Goal: Task Accomplishment & Management: Manage account settings

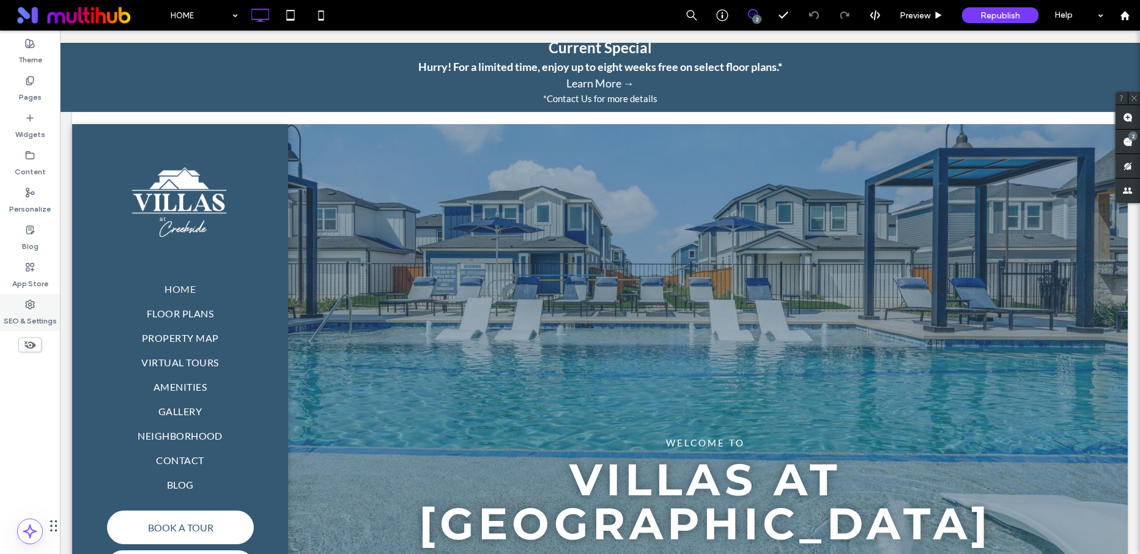
click at [31, 309] on icon at bounding box center [30, 305] width 10 height 10
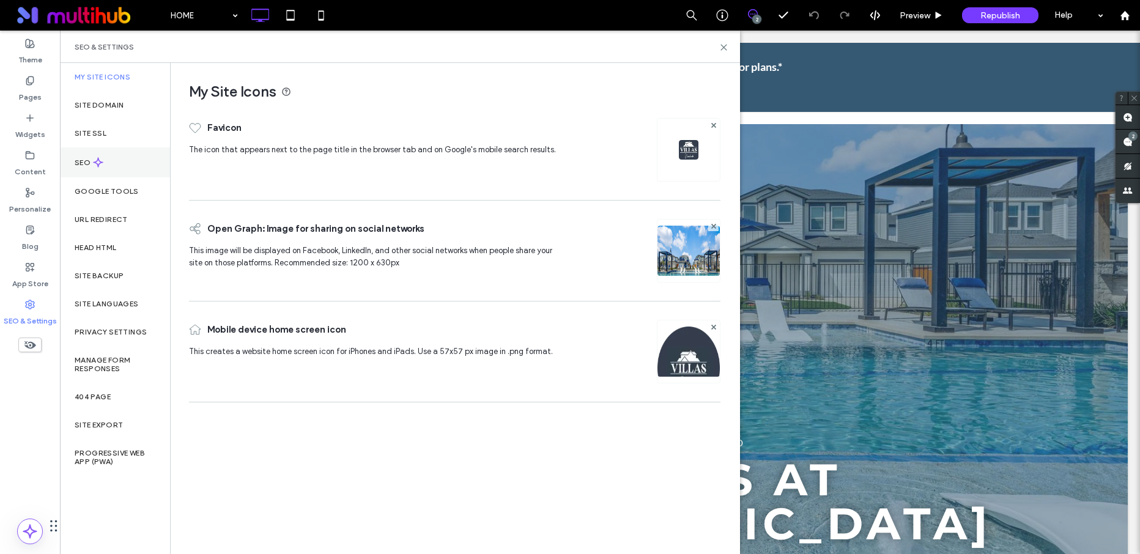
click at [87, 161] on label "SEO" at bounding box center [84, 162] width 18 height 9
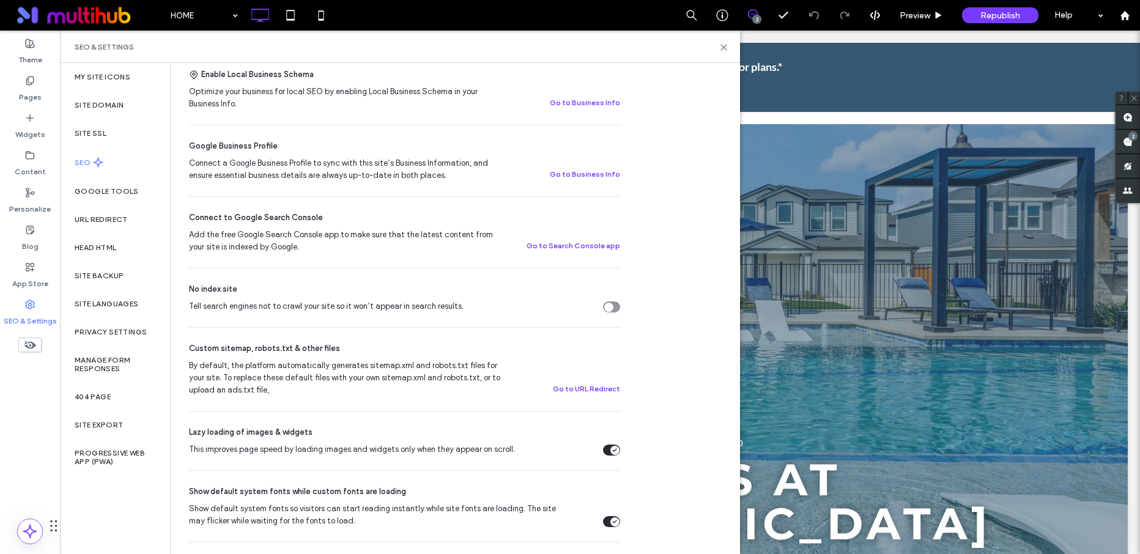
scroll to position [268, 0]
click at [37, 82] on div "Pages" at bounding box center [30, 88] width 60 height 37
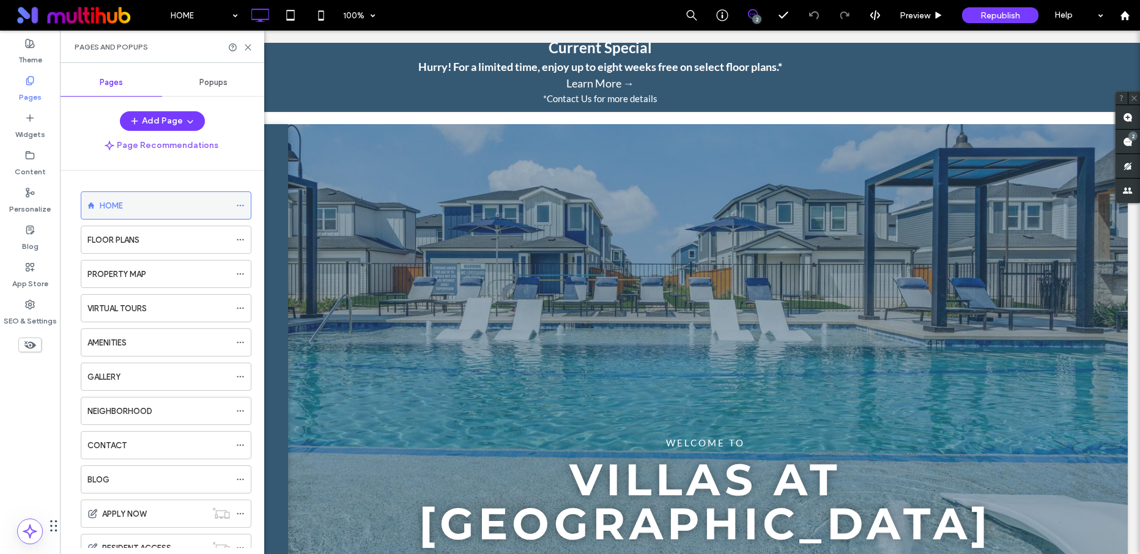
click at [240, 205] on use at bounding box center [240, 206] width 7 height 2
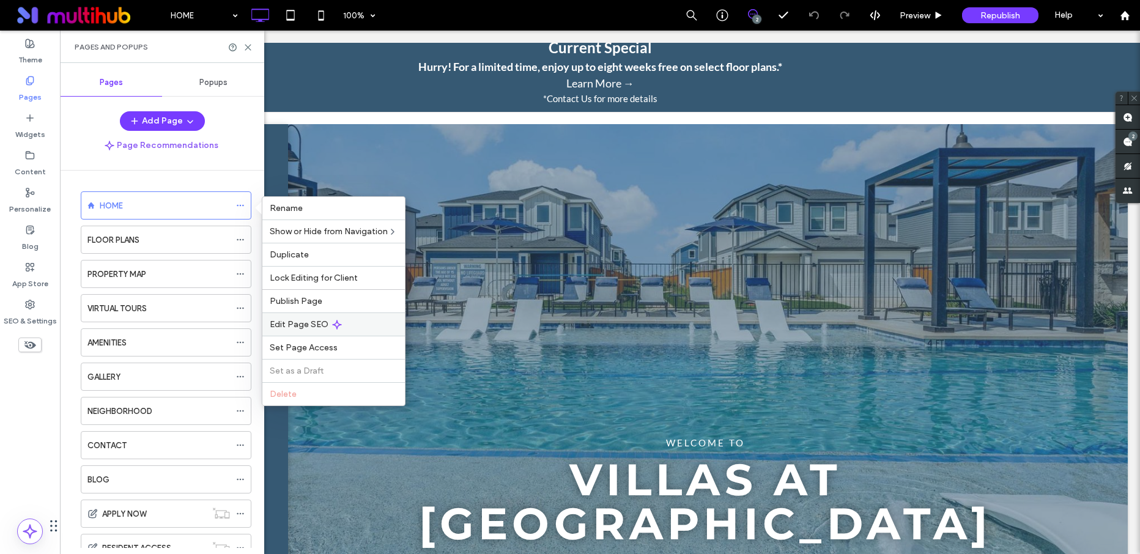
click at [314, 320] on span "Edit Page SEO" at bounding box center [299, 324] width 59 height 10
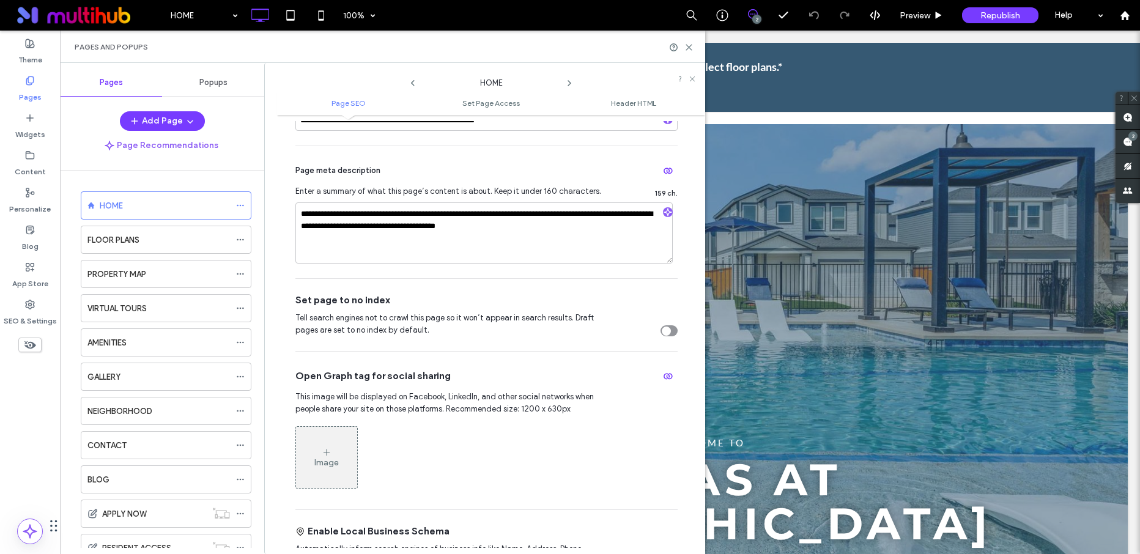
scroll to position [238, 0]
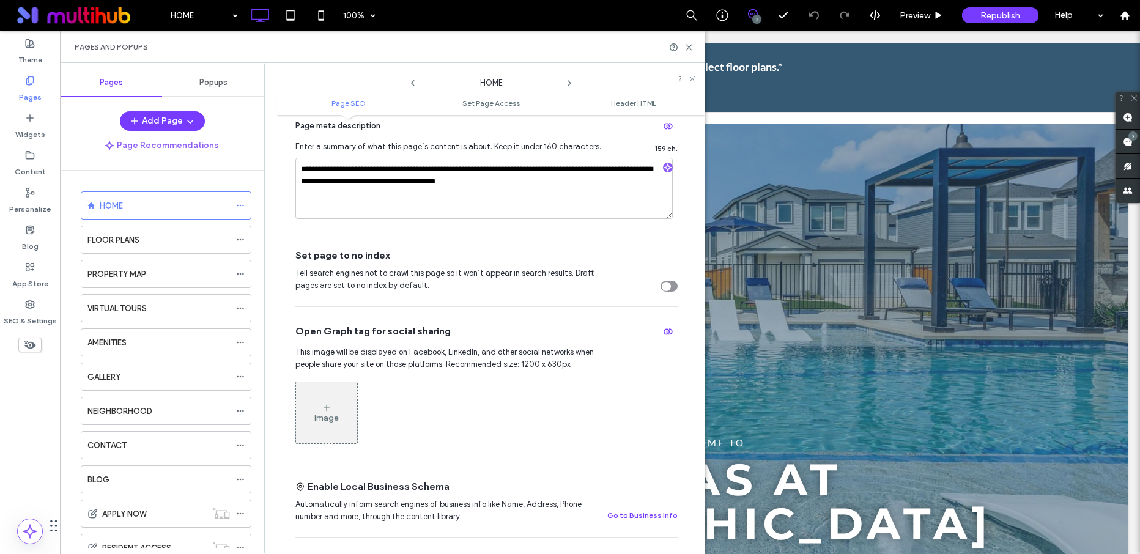
click at [569, 81] on icon at bounding box center [569, 83] width 10 height 10
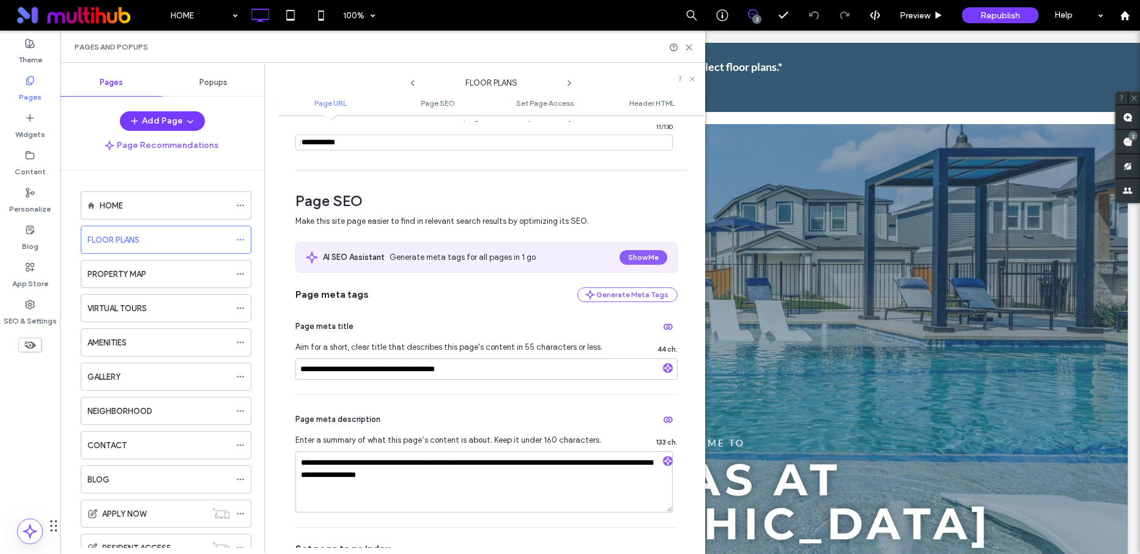
scroll to position [244, 0]
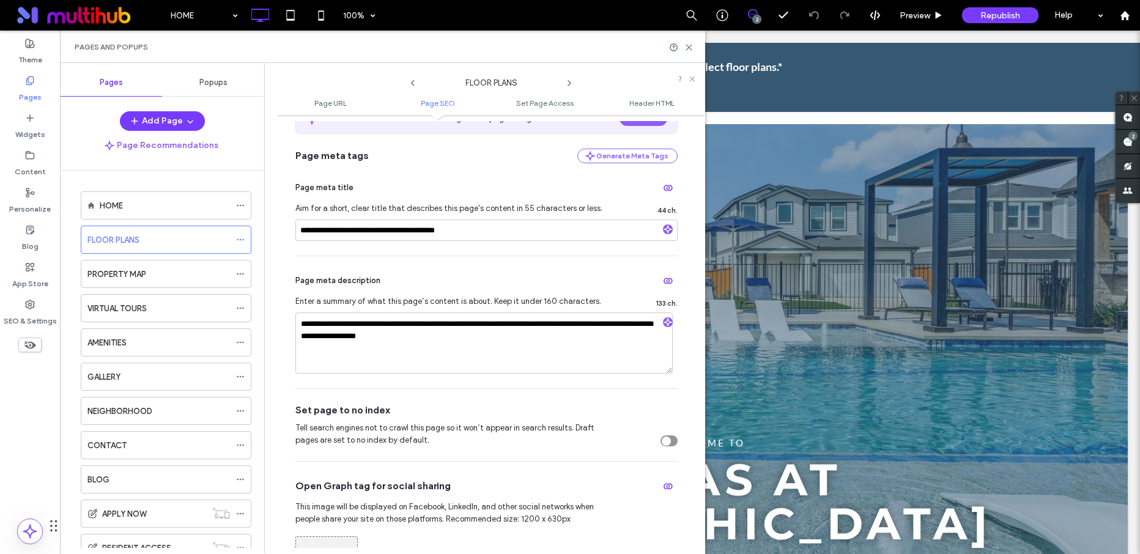
click at [567, 83] on icon at bounding box center [569, 83] width 10 height 10
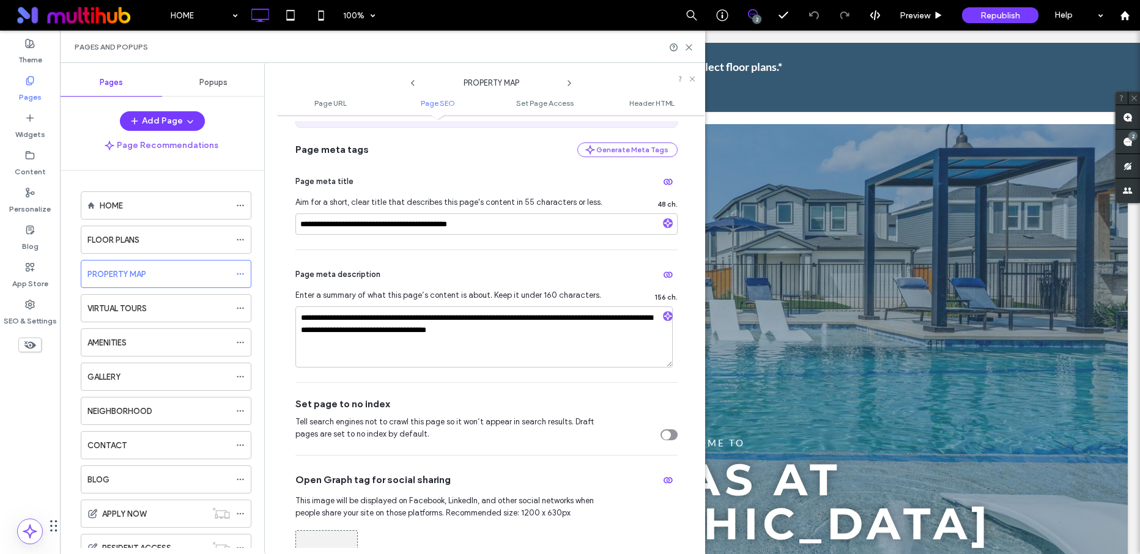
scroll to position [251, 0]
click at [570, 84] on icon at bounding box center [569, 83] width 10 height 10
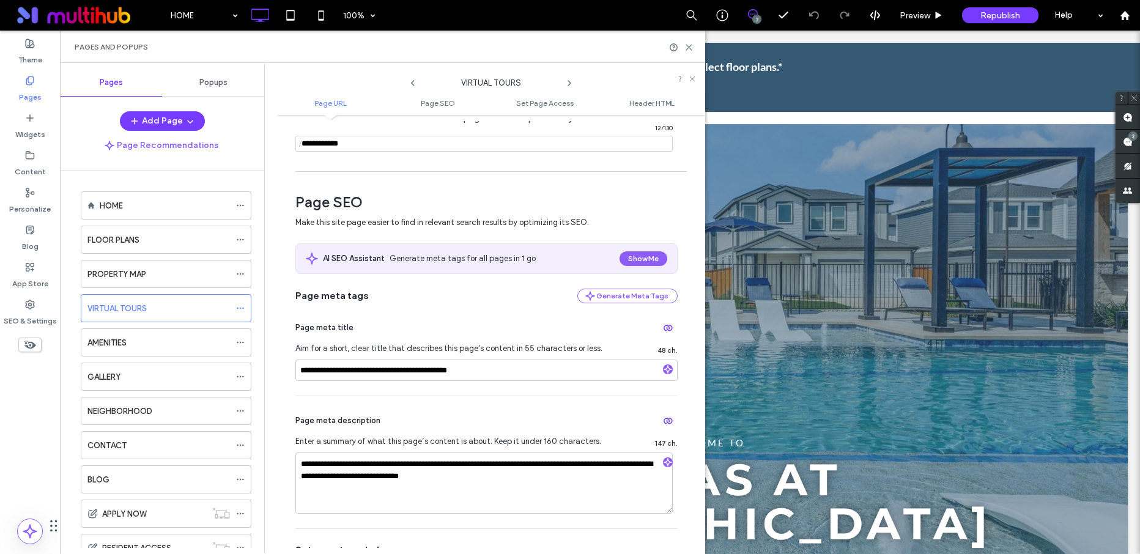
scroll to position [360, 0]
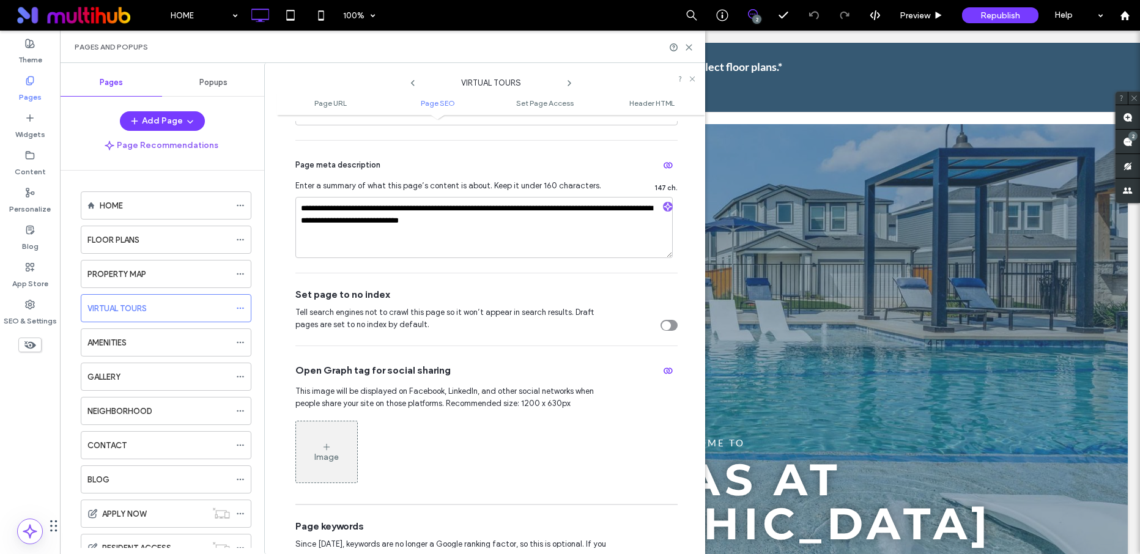
click at [570, 82] on icon at bounding box center [569, 83] width 10 height 10
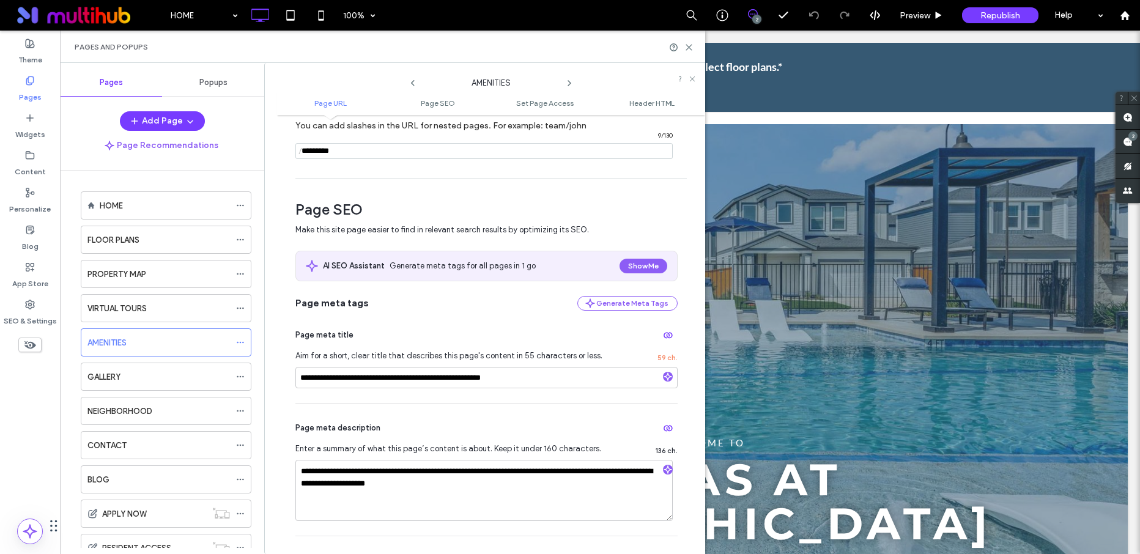
scroll to position [193, 0]
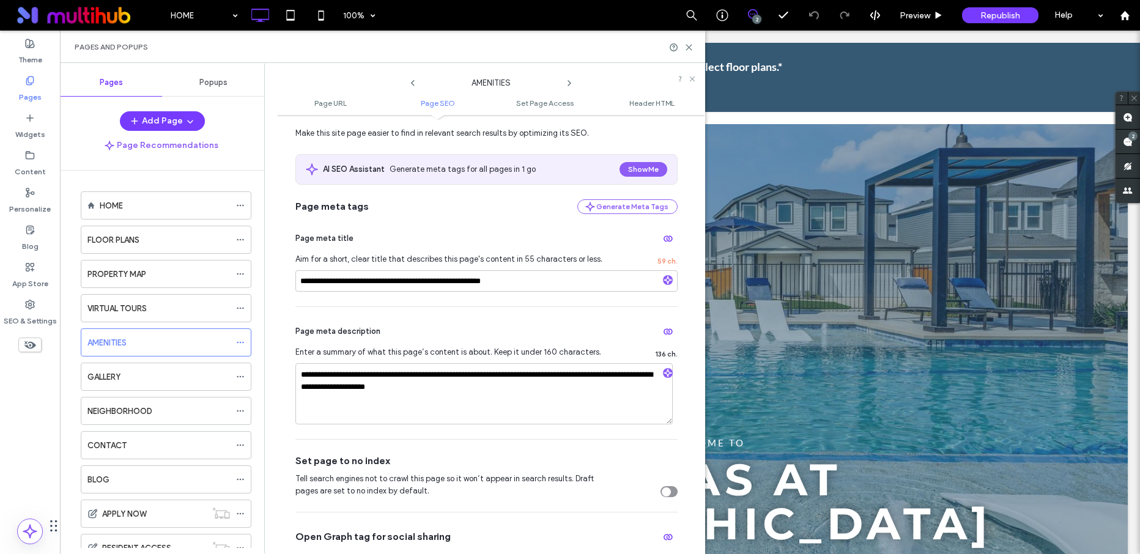
click at [571, 82] on icon at bounding box center [569, 83] width 10 height 10
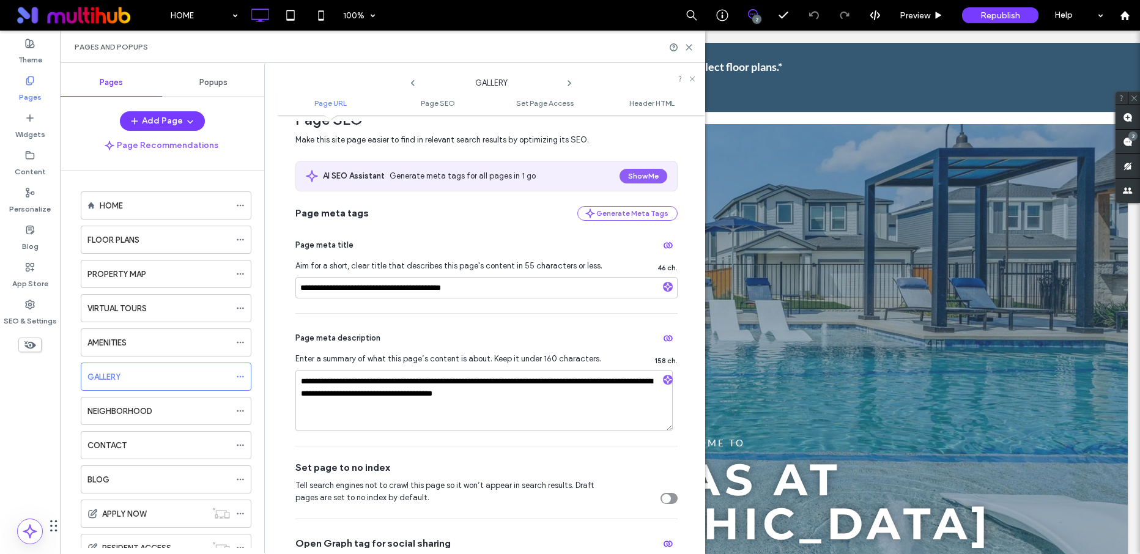
scroll to position [189, 0]
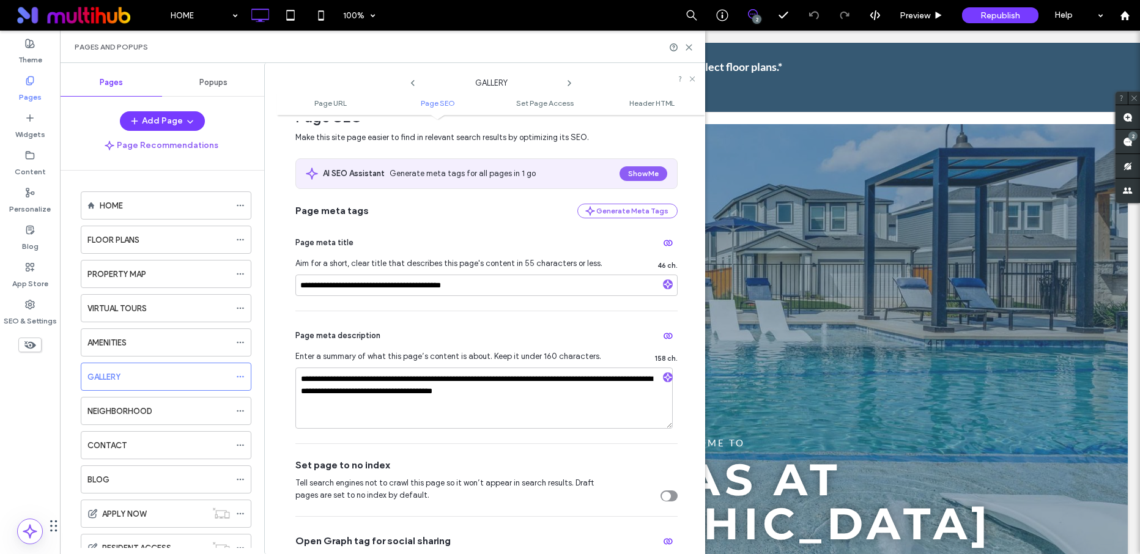
click at [567, 83] on icon at bounding box center [569, 83] width 10 height 10
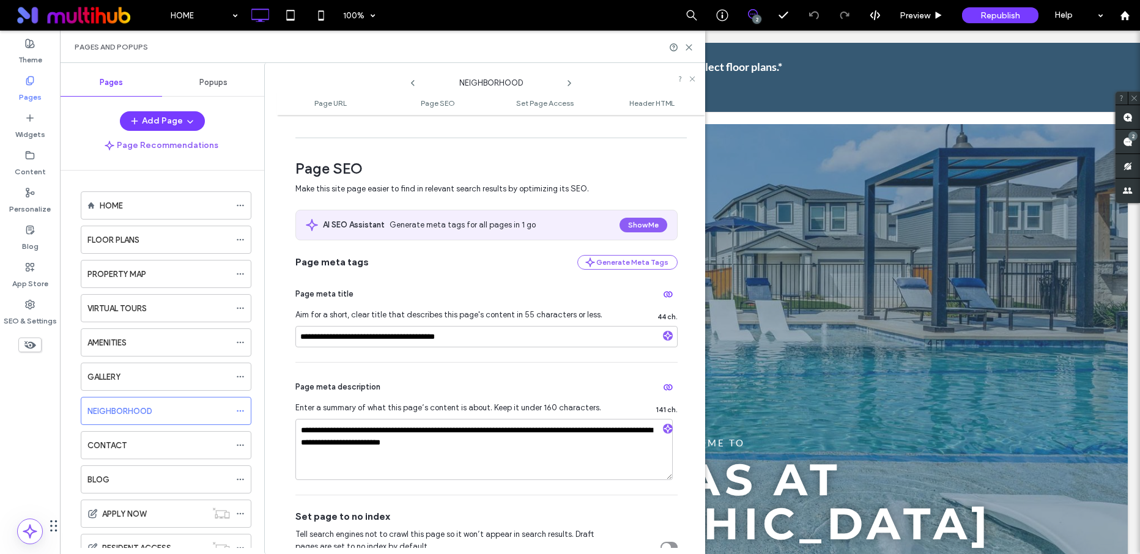
scroll to position [398, 0]
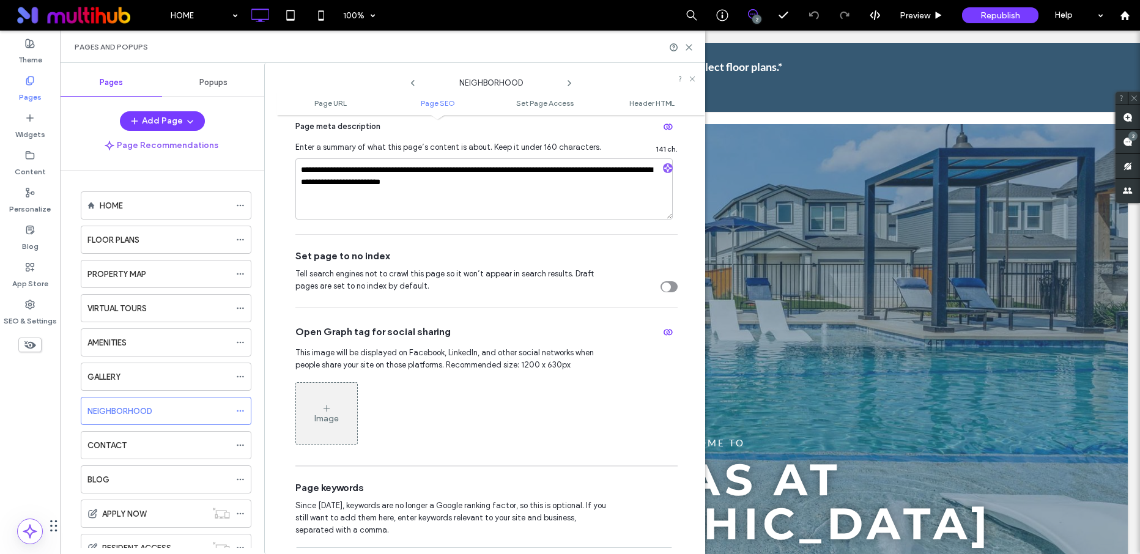
click at [568, 81] on icon at bounding box center [569, 83] width 10 height 10
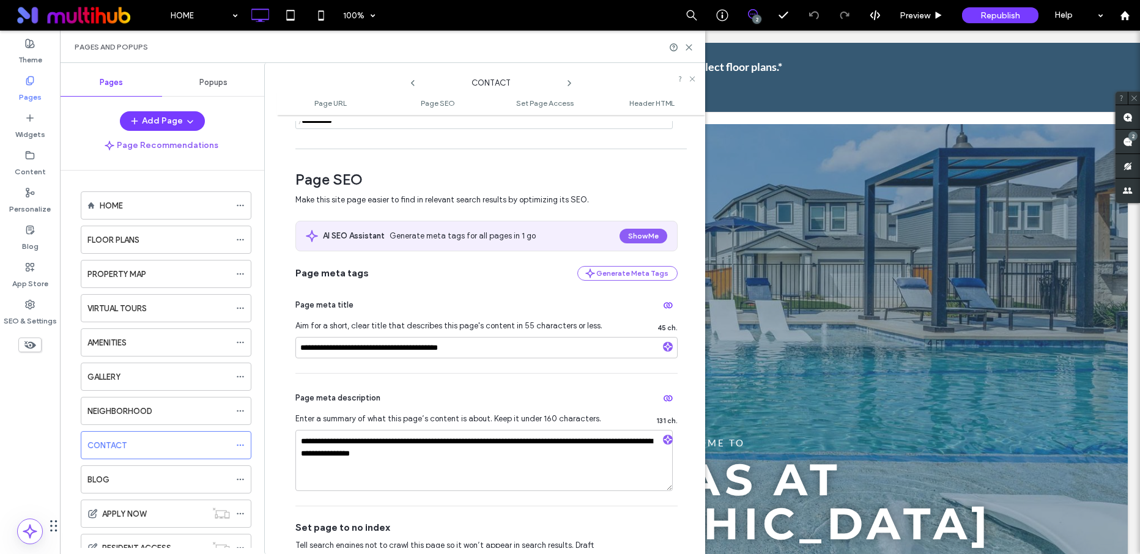
scroll to position [262, 0]
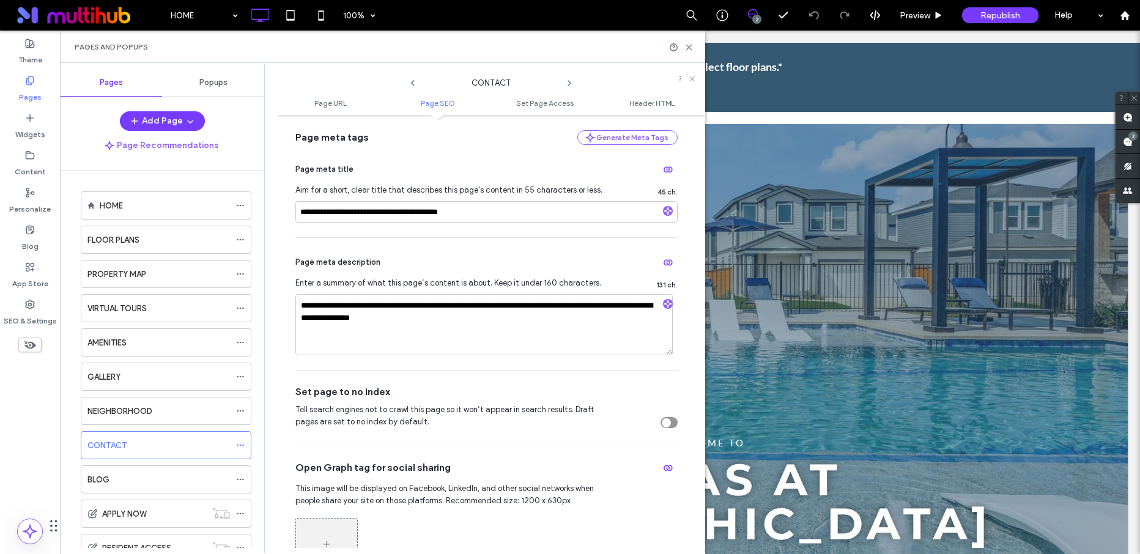
click at [566, 83] on icon at bounding box center [569, 83] width 10 height 10
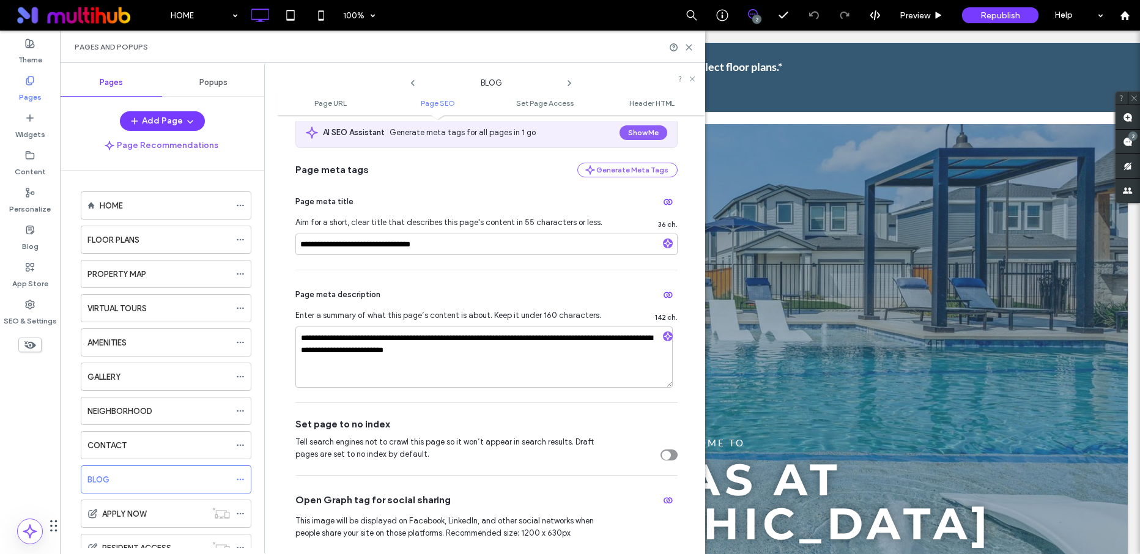
scroll to position [242, 0]
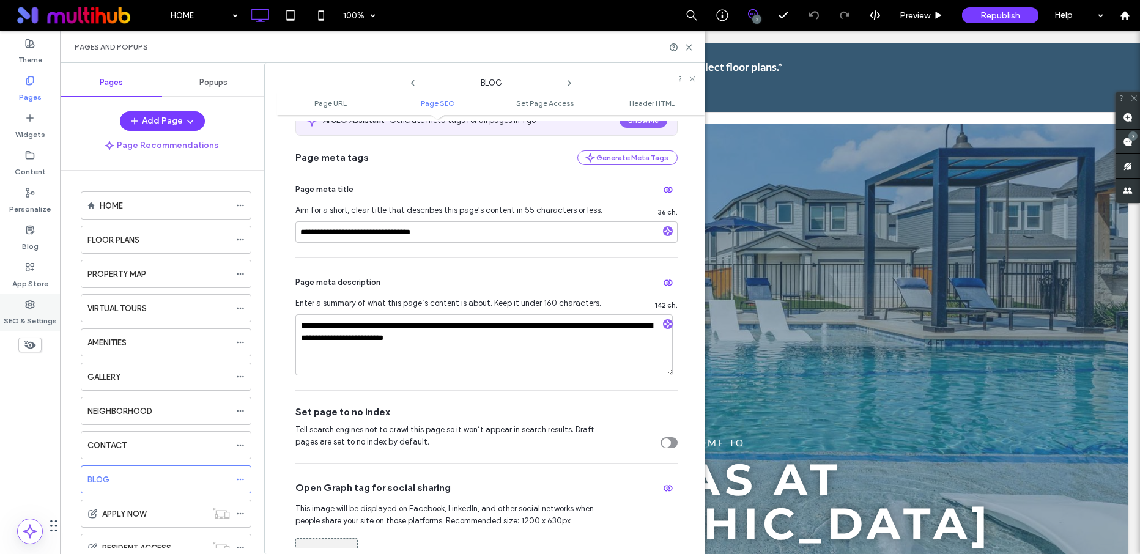
click at [25, 314] on label "SEO & Settings" at bounding box center [30, 317] width 53 height 17
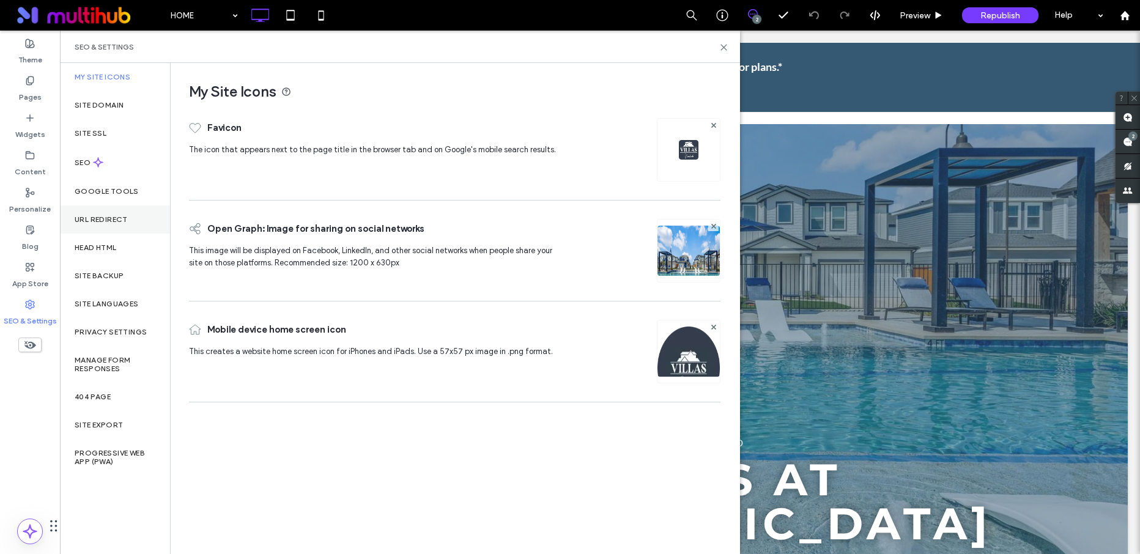
click at [112, 223] on label "URL Redirect" at bounding box center [101, 219] width 53 height 9
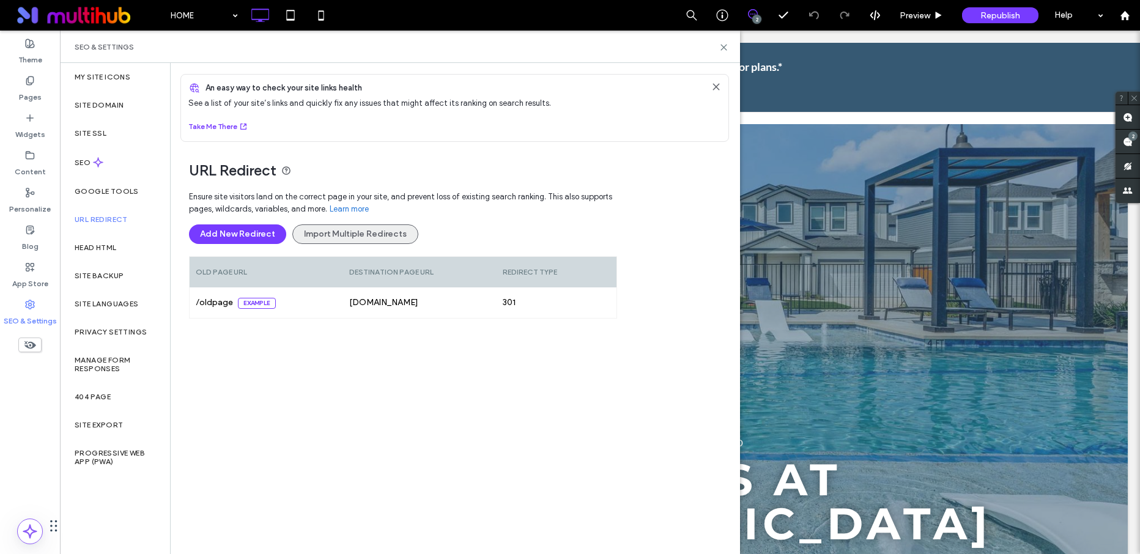
click at [325, 238] on button "Import Multiple Redirects" at bounding box center [355, 234] width 126 height 20
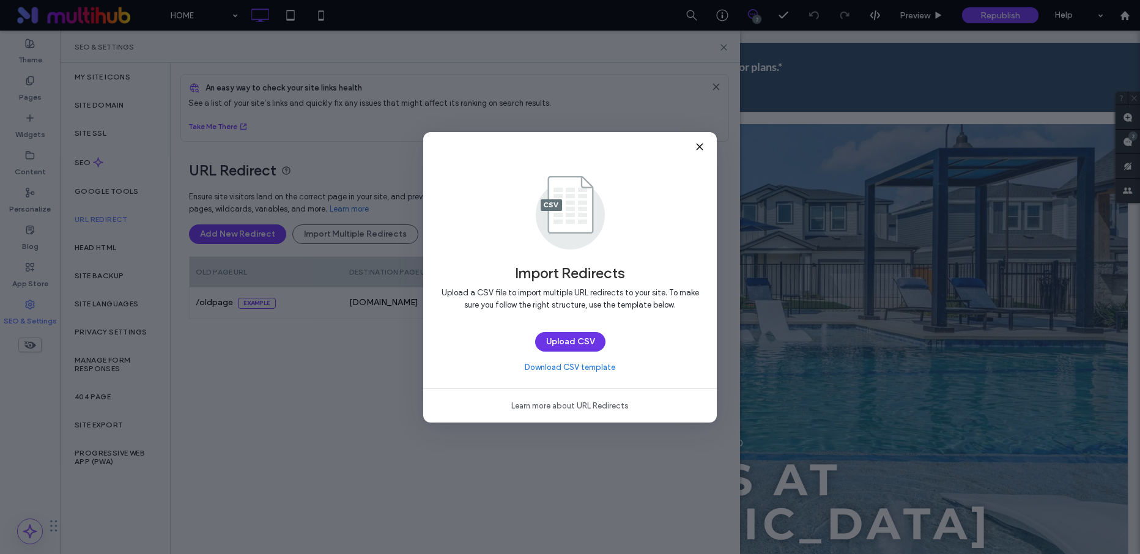
click at [555, 332] on button "Upload CSV" at bounding box center [570, 342] width 70 height 20
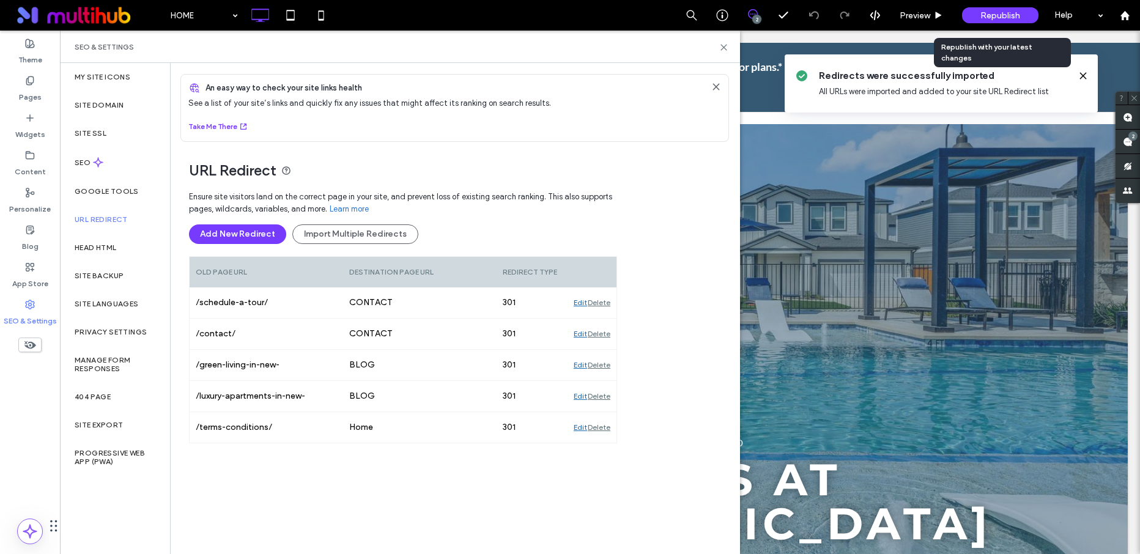
click at [912, 12] on span "Republish" at bounding box center [1000, 15] width 40 height 10
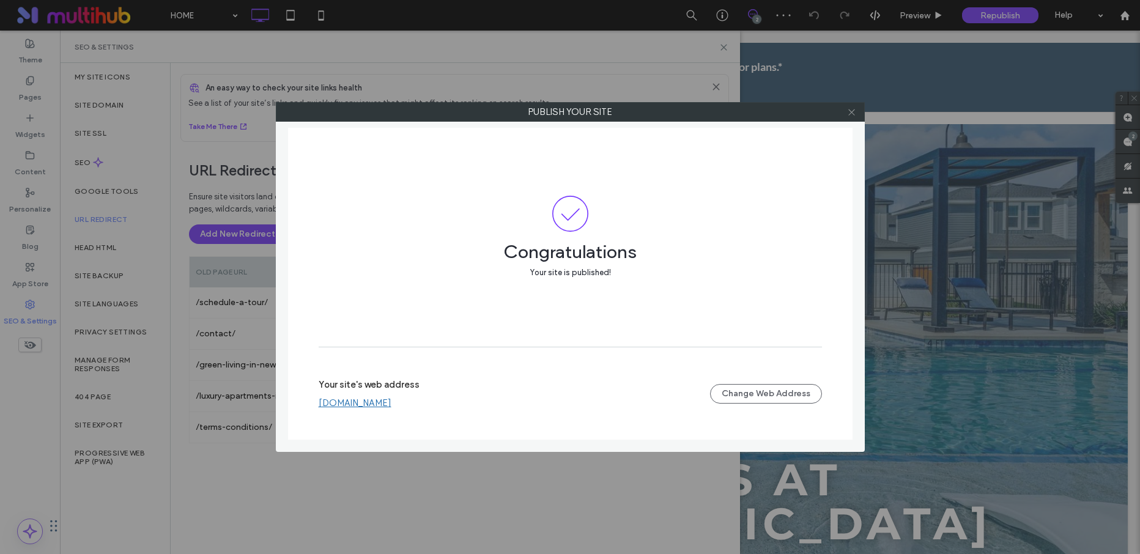
click at [853, 113] on use at bounding box center [851, 112] width 6 height 6
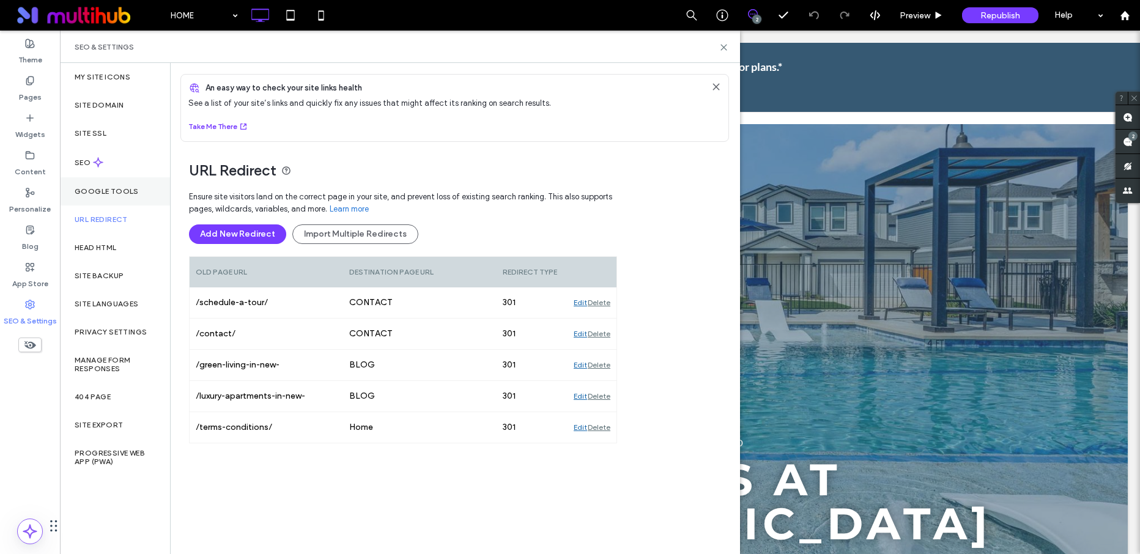
click at [114, 201] on div "Google Tools" at bounding box center [115, 191] width 110 height 28
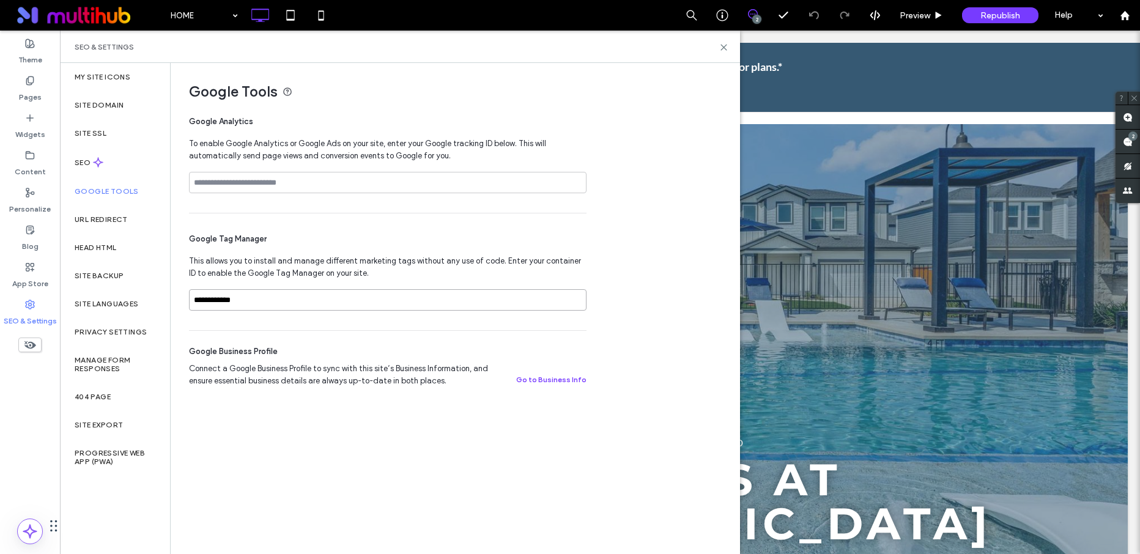
click at [262, 306] on input "**********" at bounding box center [388, 299] width 398 height 21
click at [263, 303] on input "**********" at bounding box center [388, 299] width 398 height 21
click at [369, 86] on span "Google Tools" at bounding box center [454, 92] width 531 height 18
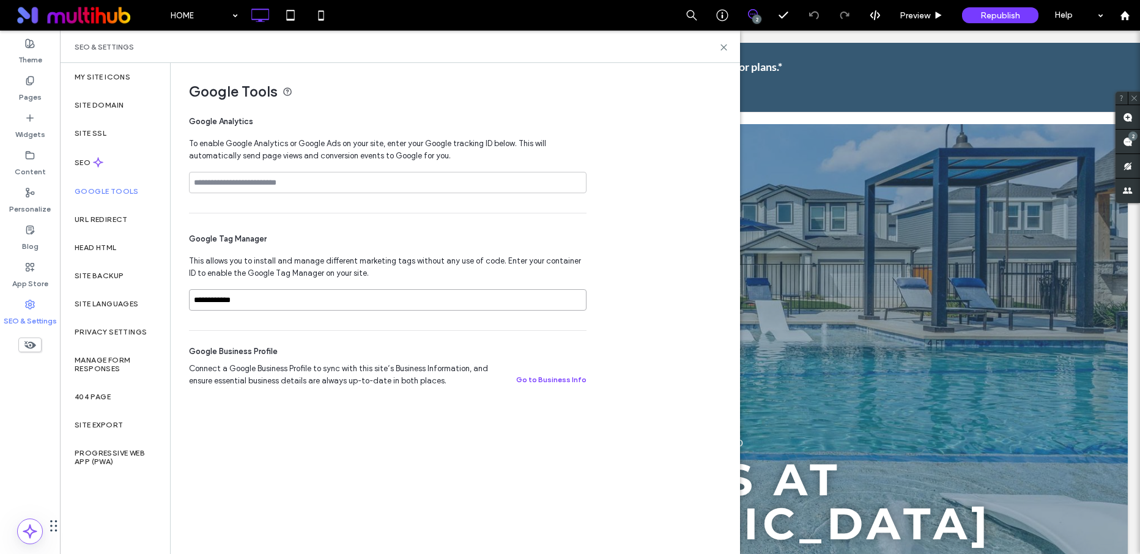
click at [231, 302] on input "**********" at bounding box center [388, 299] width 398 height 21
click at [103, 164] on div "SEO" at bounding box center [115, 162] width 110 height 30
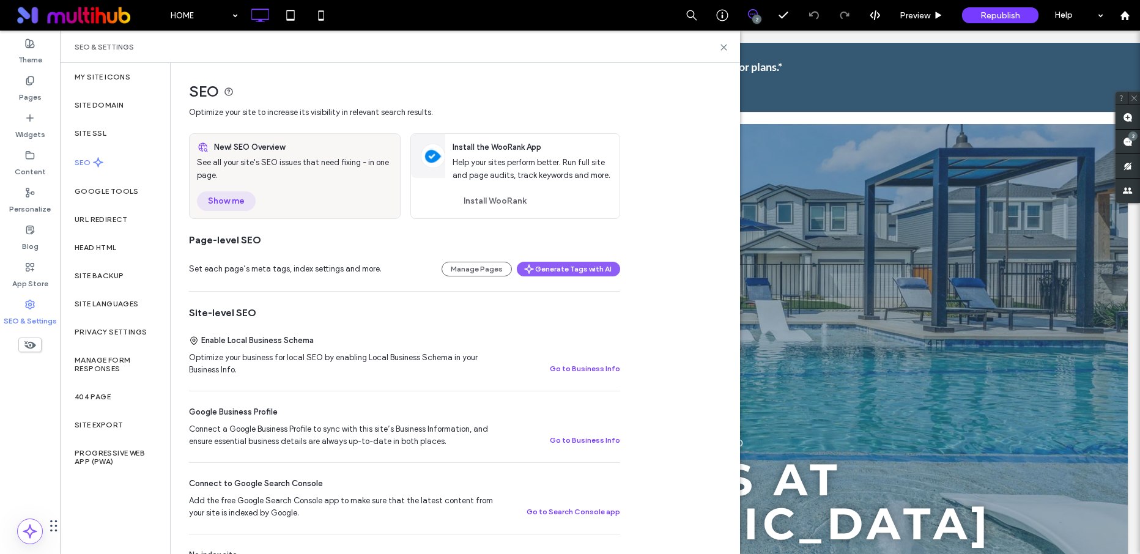
click at [234, 202] on button "Show me" at bounding box center [226, 201] width 59 height 20
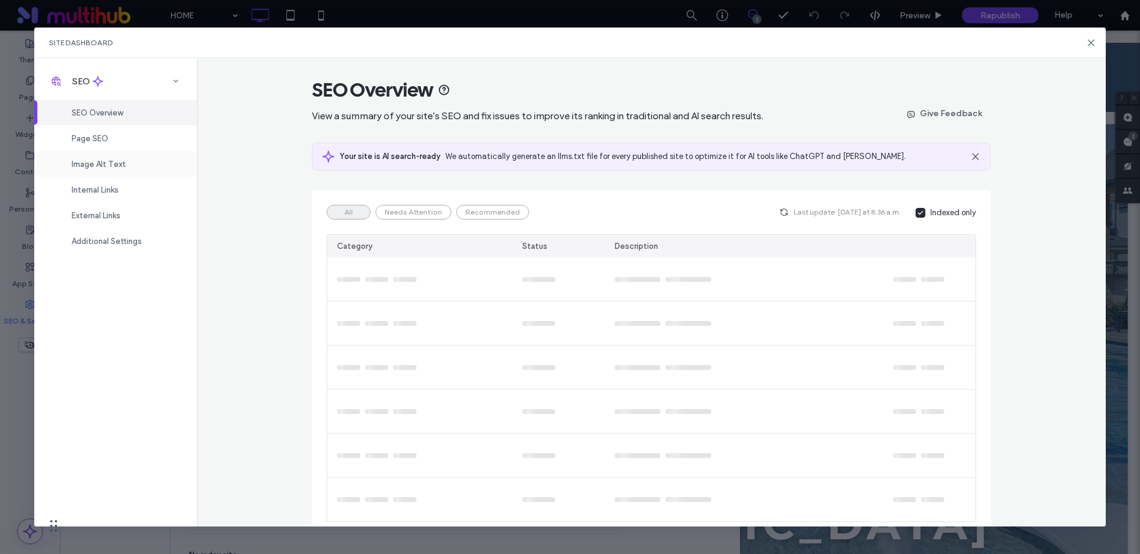
click at [140, 165] on div "Image Alt Text" at bounding box center [115, 164] width 163 height 26
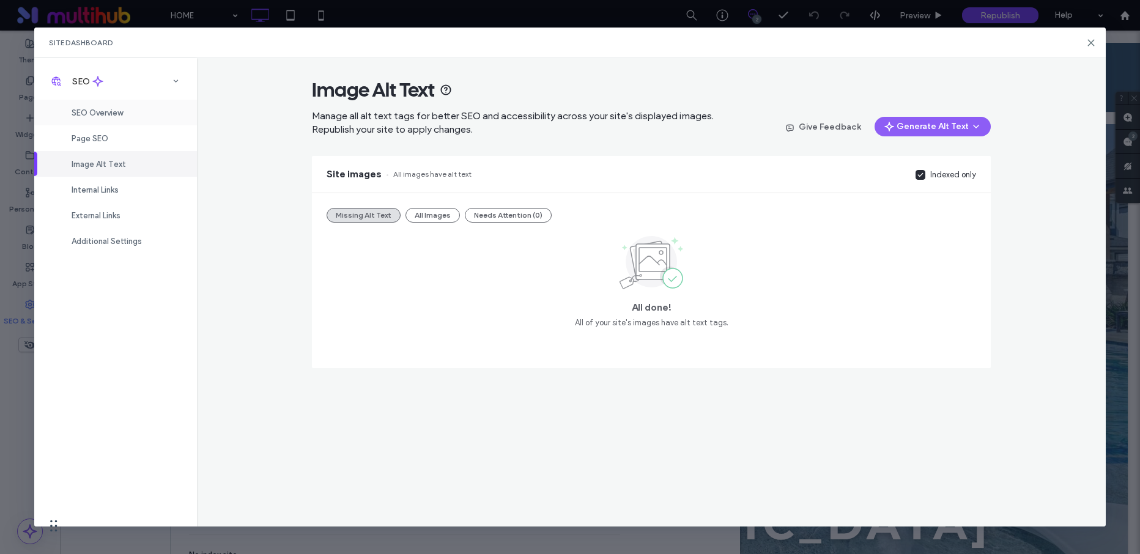
click at [125, 119] on div "SEO Overview" at bounding box center [115, 113] width 163 height 26
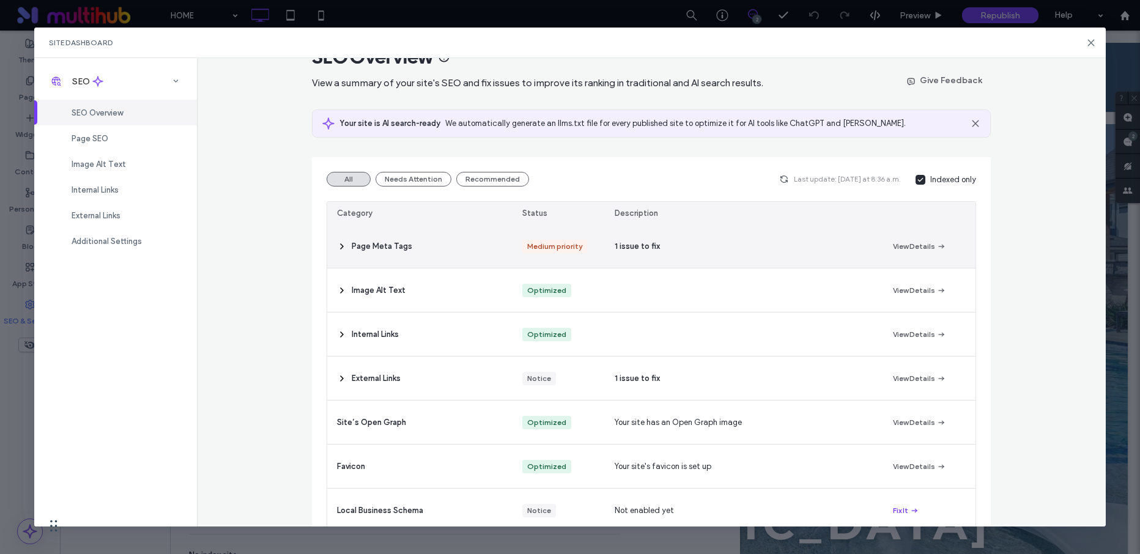
click at [444, 249] on div "Page Meta Tags" at bounding box center [419, 245] width 185 height 43
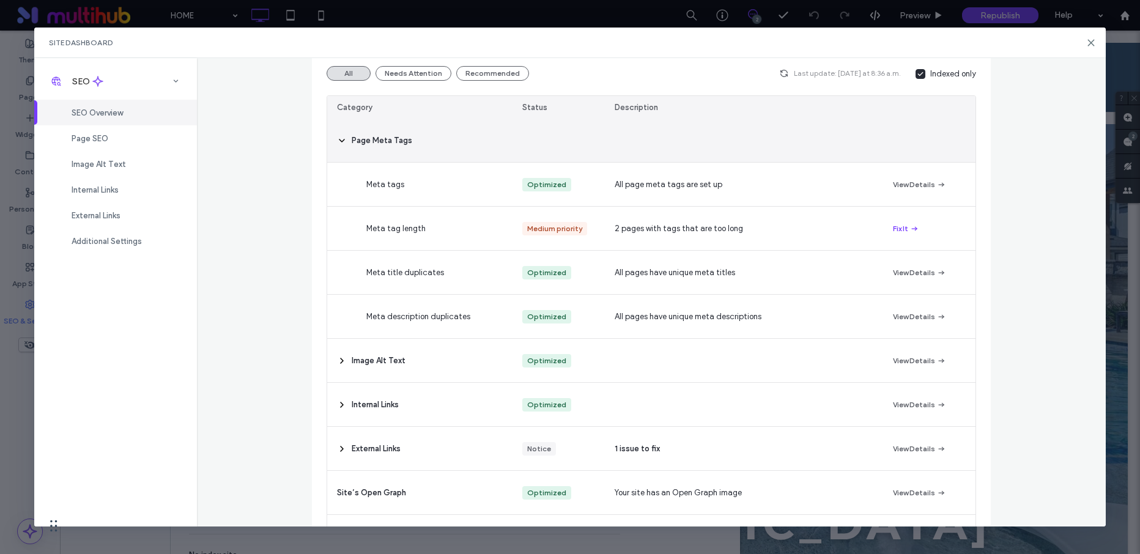
scroll to position [154, 0]
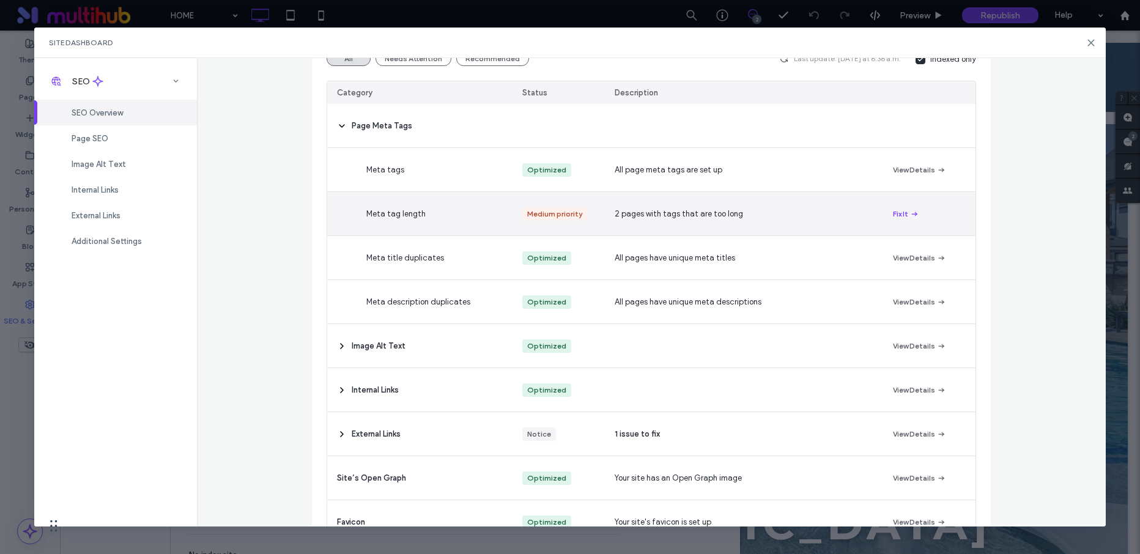
click at [481, 220] on div "Meta tag length" at bounding box center [449, 213] width 185 height 43
click at [900, 211] on button "Fix It" at bounding box center [906, 214] width 26 height 15
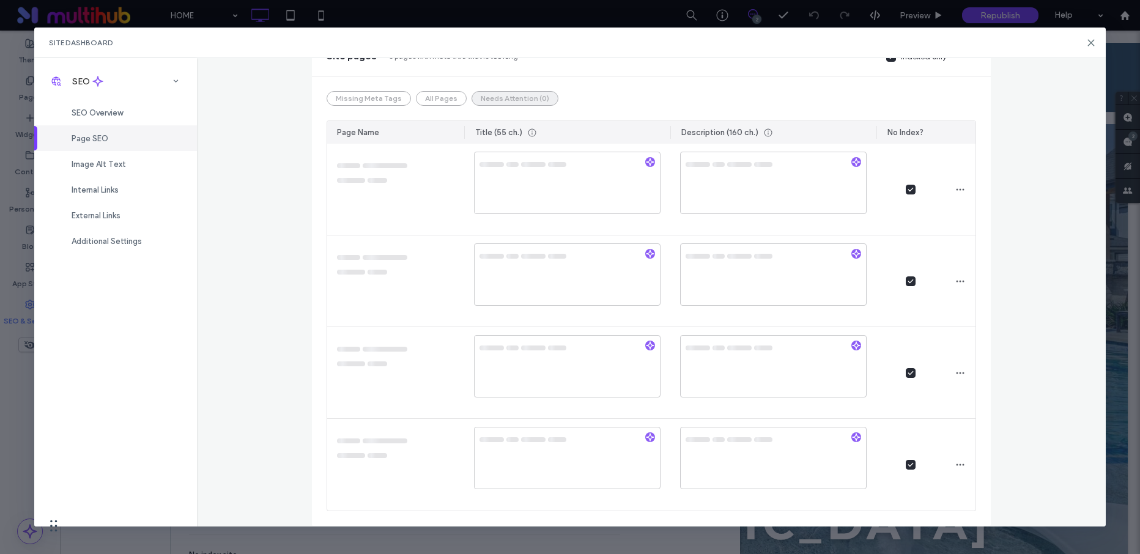
scroll to position [0, 0]
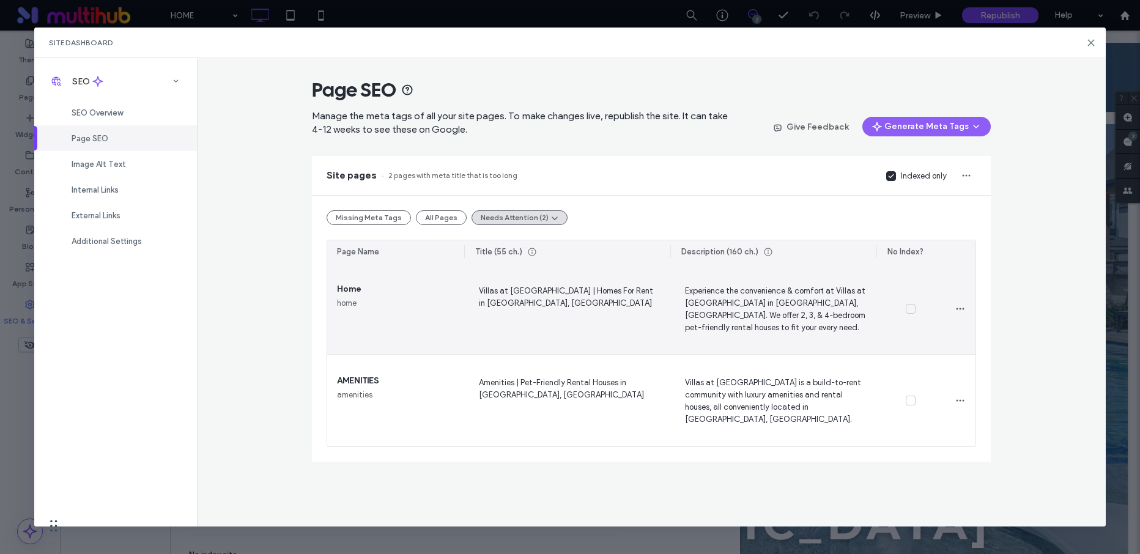
click at [745, 291] on span "Experience the convenience & comfort at Villas at [GEOGRAPHIC_DATA] in [GEOGRAP…" at bounding box center [773, 309] width 187 height 50
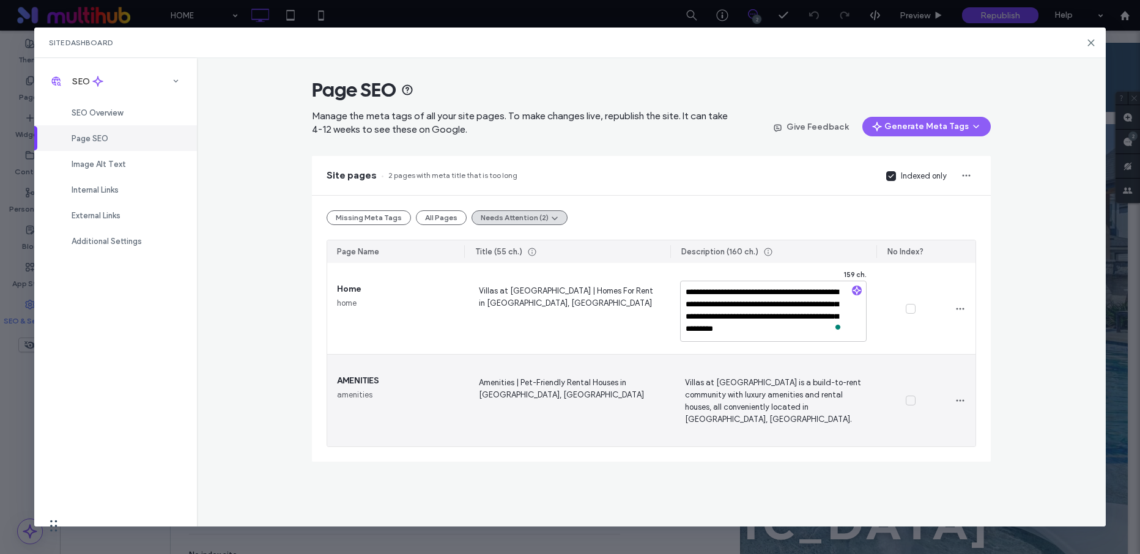
click at [753, 374] on div "Villas at [GEOGRAPHIC_DATA] is a build-to-rent community with luxury amenities …" at bounding box center [773, 401] width 206 height 92
click at [720, 388] on span "Villas at [GEOGRAPHIC_DATA] is a build-to-rent community with luxury amenities …" at bounding box center [773, 401] width 187 height 50
click at [600, 386] on span "Amenities | Pet-Friendly Rental Houses in [GEOGRAPHIC_DATA], [GEOGRAPHIC_DATA]" at bounding box center [567, 401] width 187 height 50
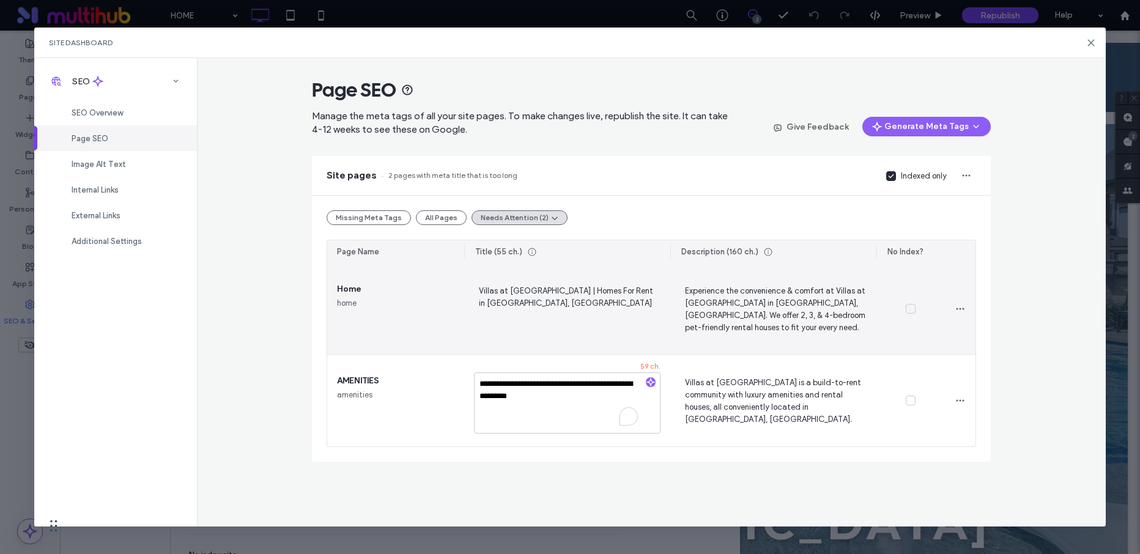
click at [552, 310] on span "Villas at [GEOGRAPHIC_DATA] | Homes For Rent in [GEOGRAPHIC_DATA], [GEOGRAPHIC_…" at bounding box center [567, 309] width 187 height 50
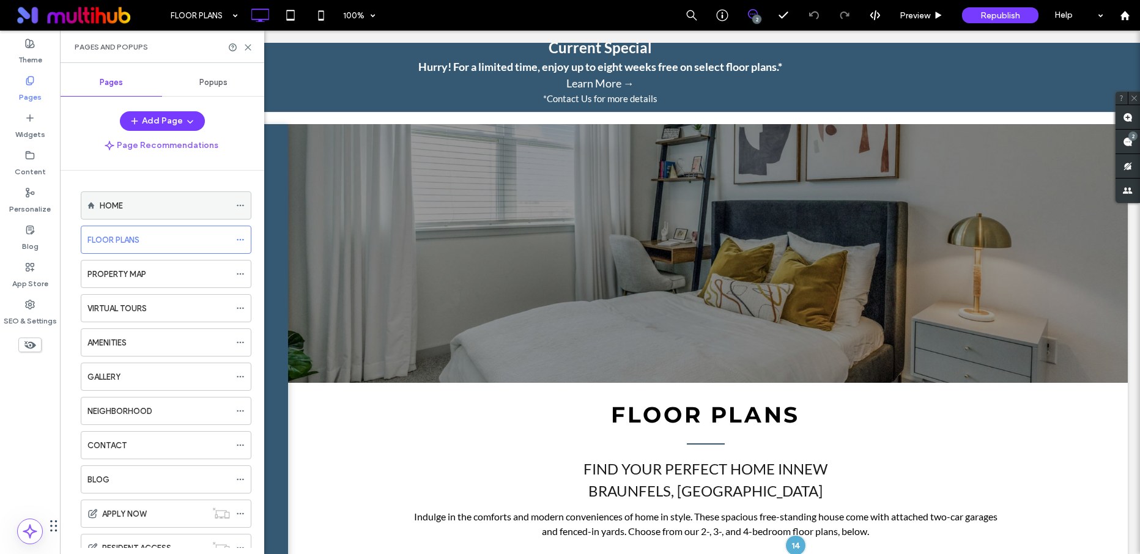
click at [239, 206] on icon at bounding box center [240, 205] width 9 height 9
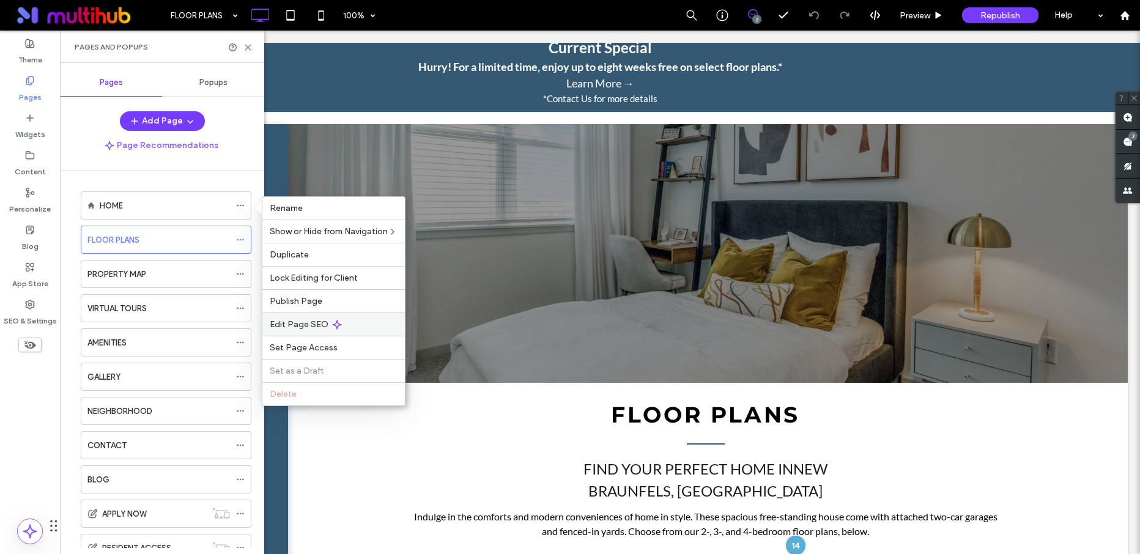
click at [308, 326] on span "Edit Page SEO" at bounding box center [299, 324] width 59 height 10
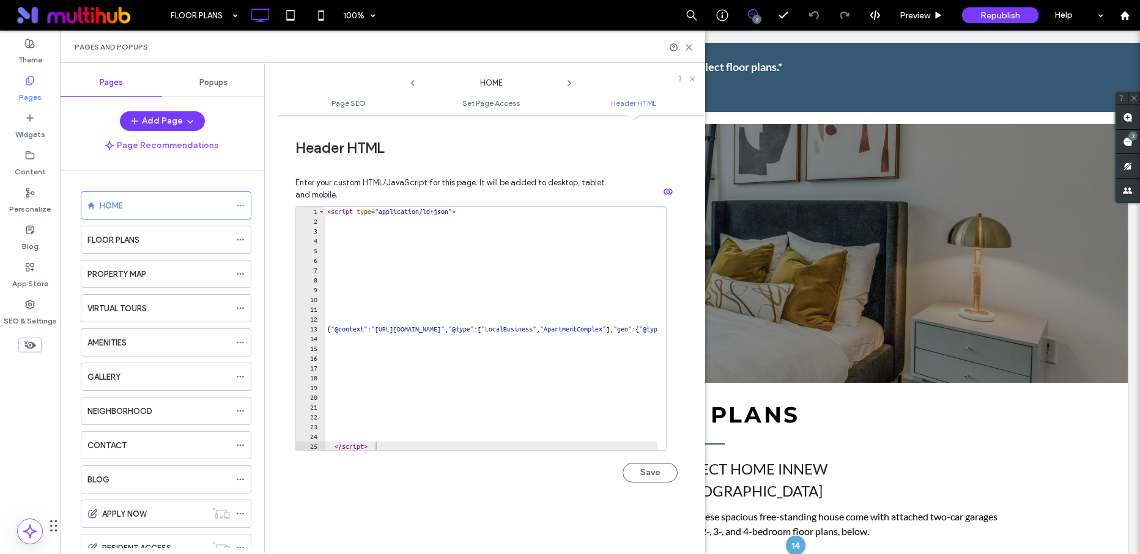
scroll to position [10, 0]
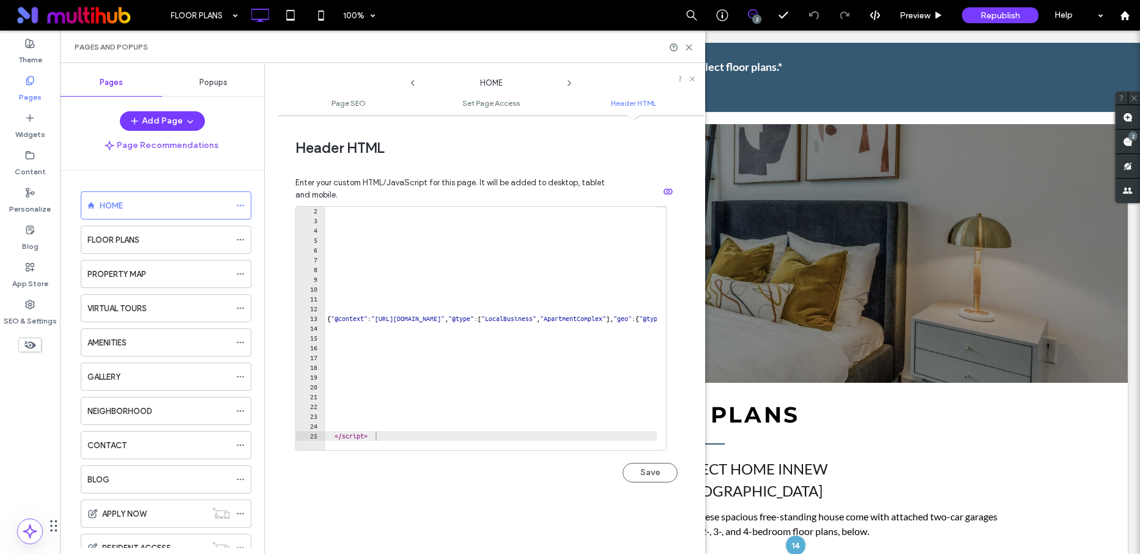
click at [28, 170] on label "Content" at bounding box center [30, 168] width 31 height 17
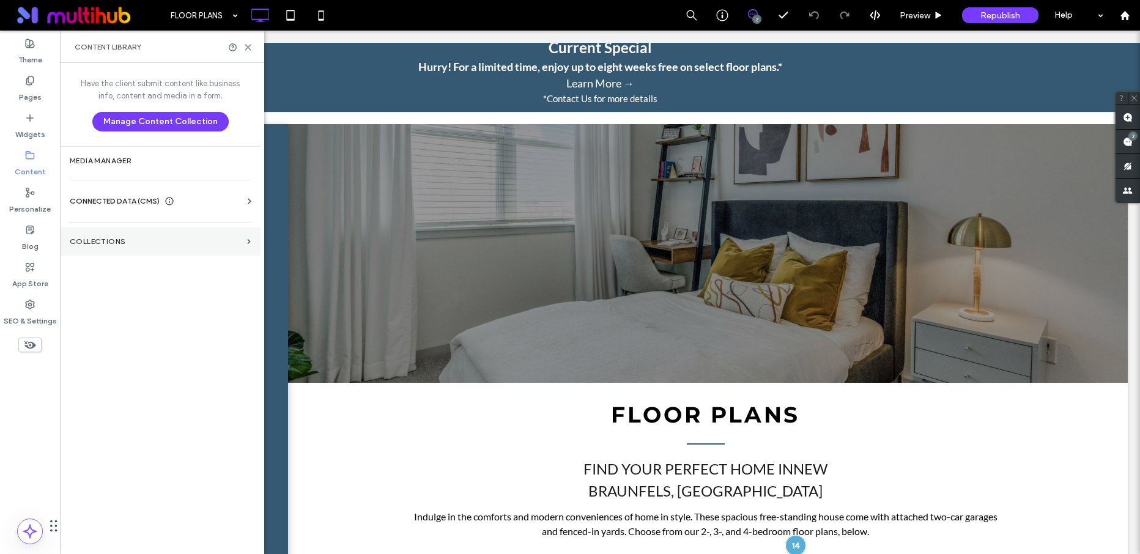
click at [147, 232] on section "Collections" at bounding box center [160, 242] width 201 height 28
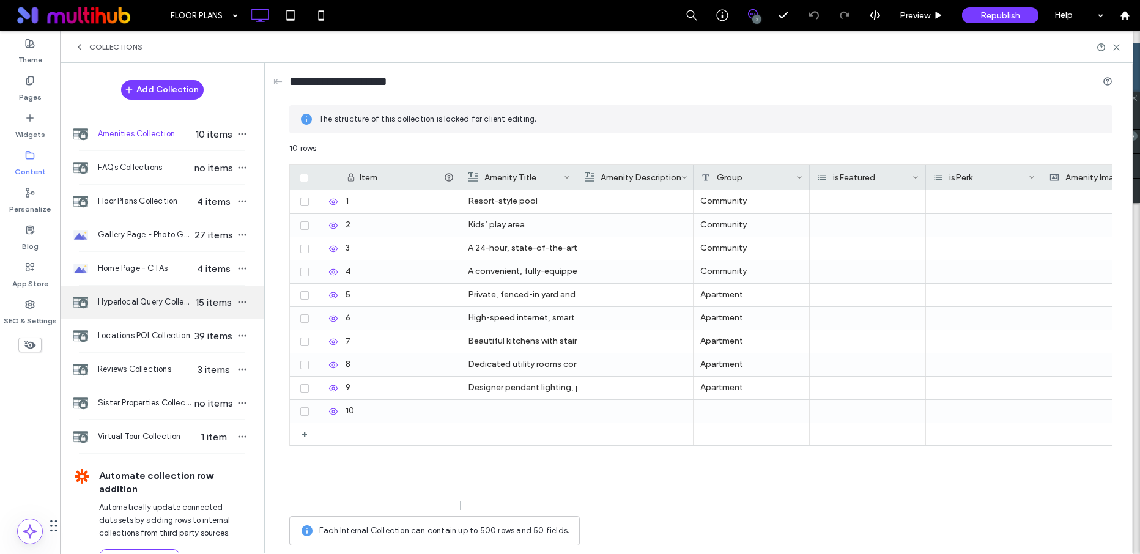
click at [139, 291] on div "Hyperlocal Query Collection 15 items" at bounding box center [162, 302] width 204 height 33
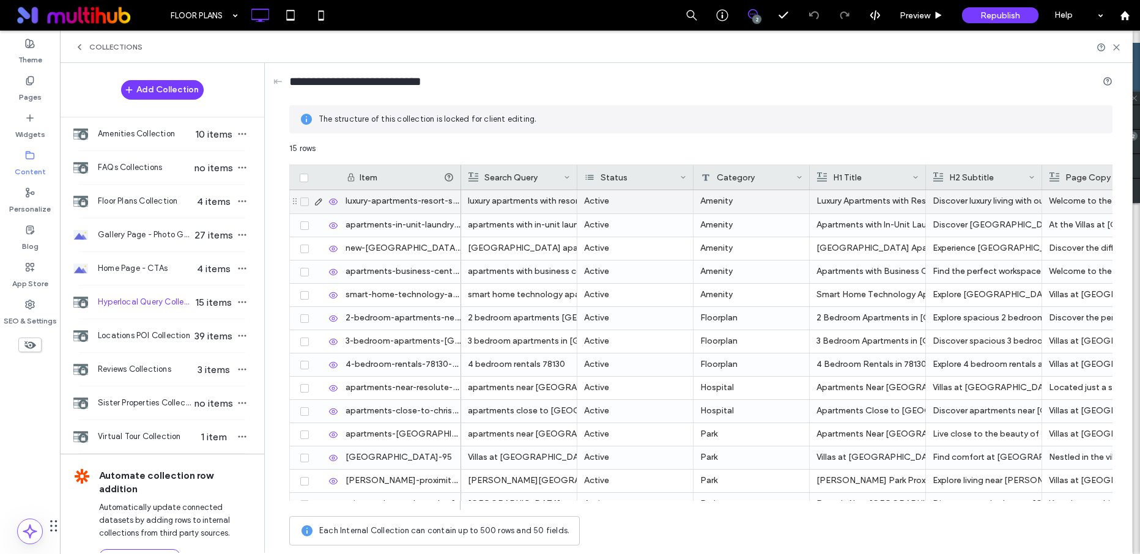
click at [379, 204] on div "luxury-apartments-resort-style-pool-new-braunfels-791" at bounding box center [400, 201] width 122 height 23
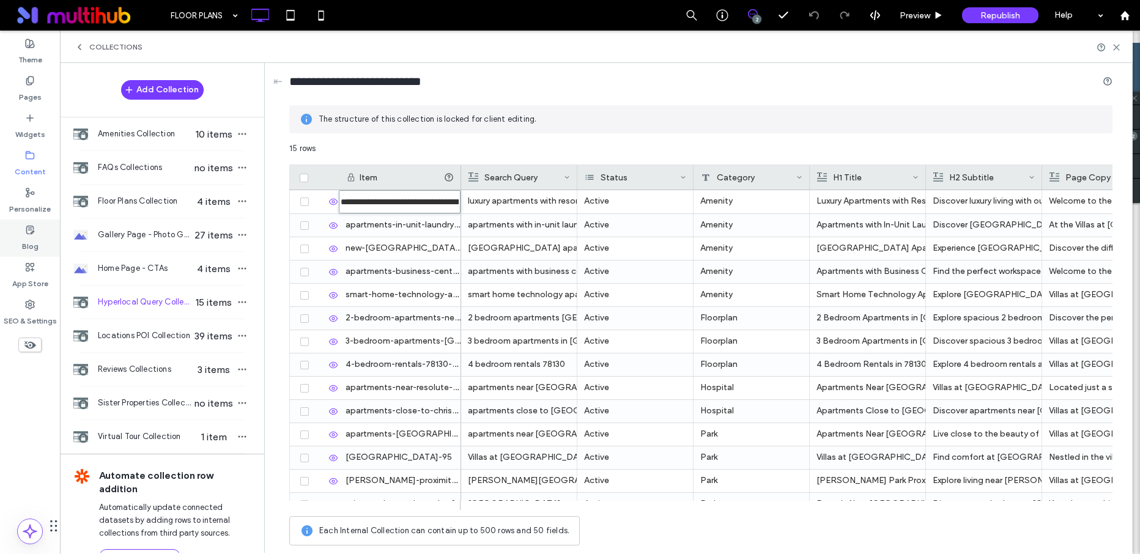
scroll to position [61, 0]
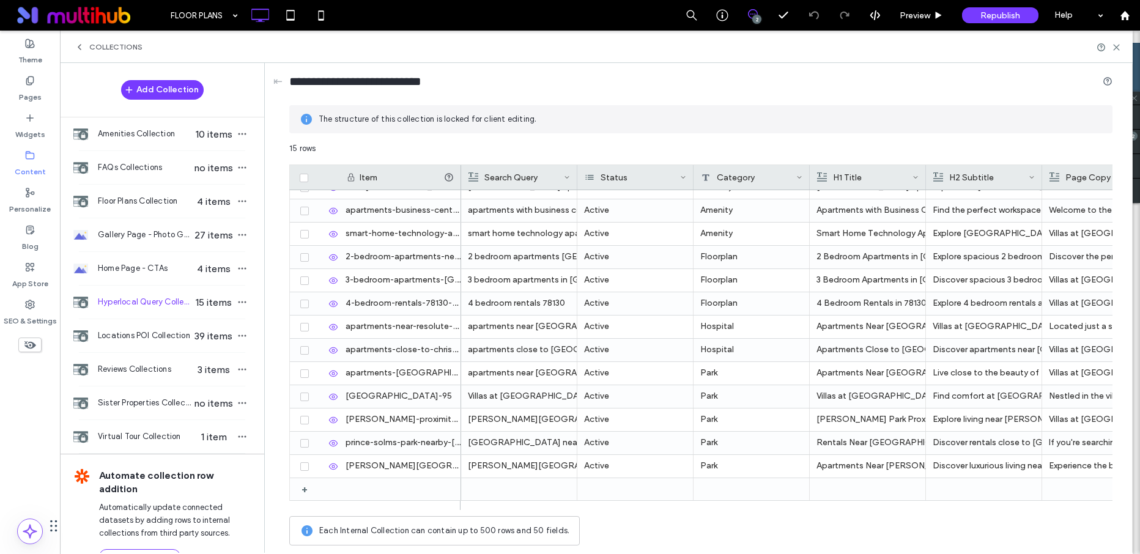
click at [382, 465] on div "hinman-island-park-area-apartments-new-braunfels-967" at bounding box center [400, 466] width 122 height 23
click at [45, 92] on div "Pages" at bounding box center [30, 88] width 60 height 37
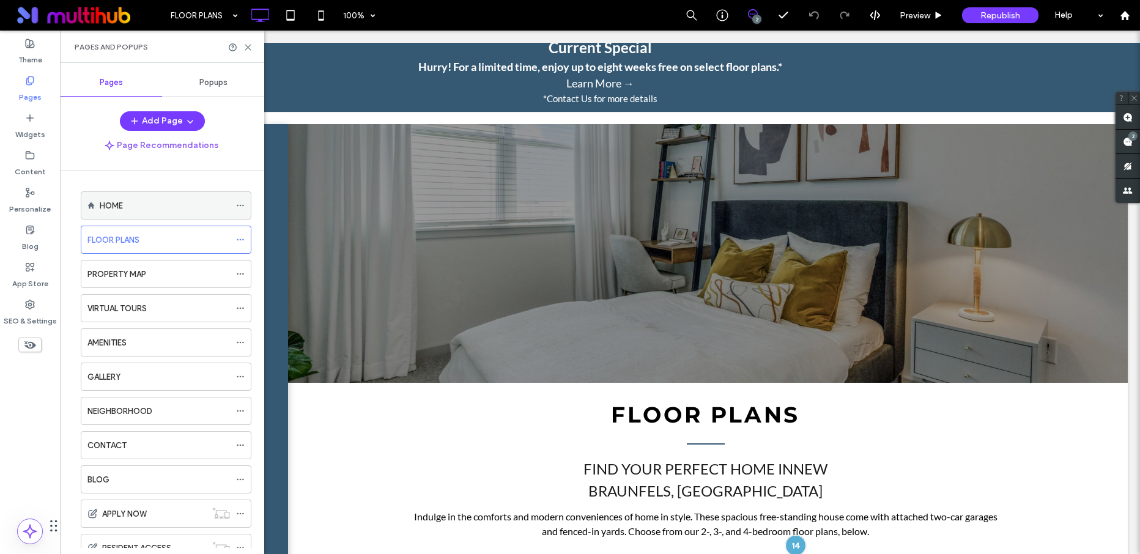
click at [124, 200] on div "HOME" at bounding box center [165, 205] width 130 height 13
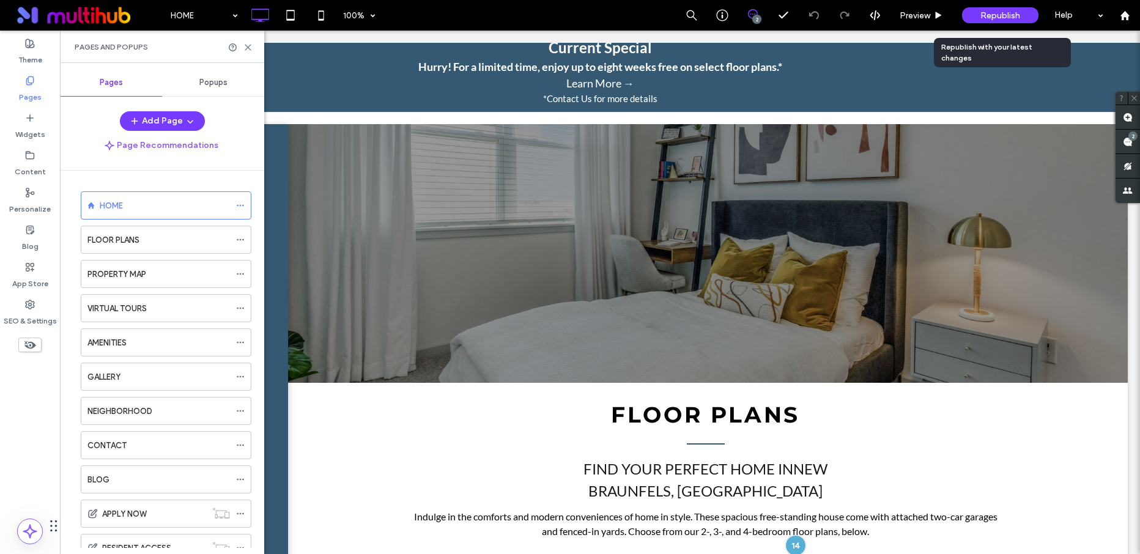
click at [990, 15] on span "Republish" at bounding box center [1000, 15] width 40 height 10
